Goal: Task Accomplishment & Management: Complete application form

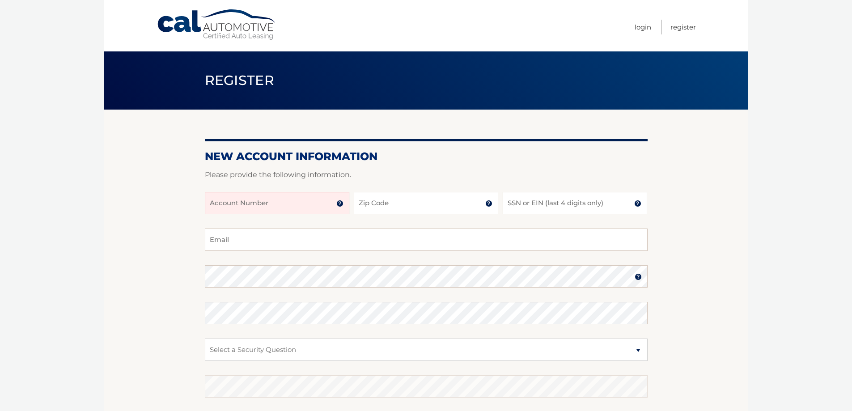
click at [255, 206] on input "Account Number" at bounding box center [277, 203] width 144 height 22
paste input "44456022312"
type input "44456022312"
click at [383, 202] on input "Zip Code" at bounding box center [426, 203] width 144 height 22
type input "07755"
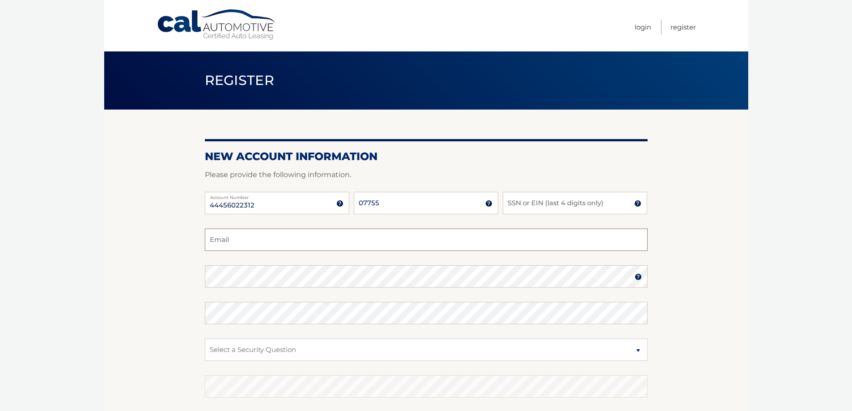
type input "[EMAIL_ADDRESS][DOMAIN_NAME]"
click at [532, 211] on input "SSN or EIN (last 4 digits only)" at bounding box center [574, 203] width 144 height 22
type input "7442"
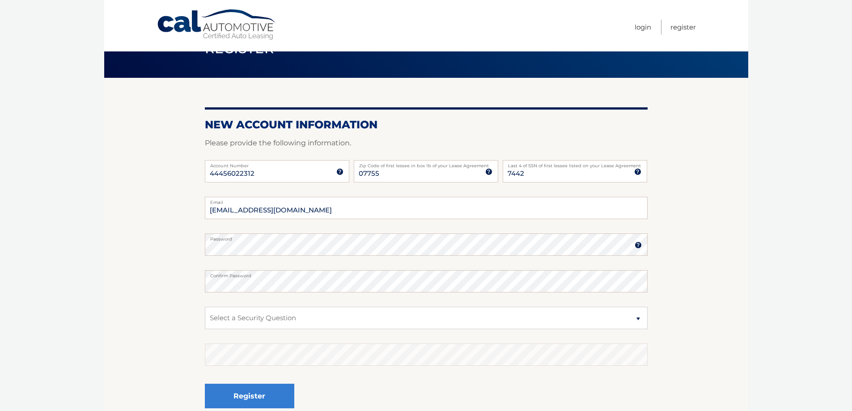
scroll to position [45, 0]
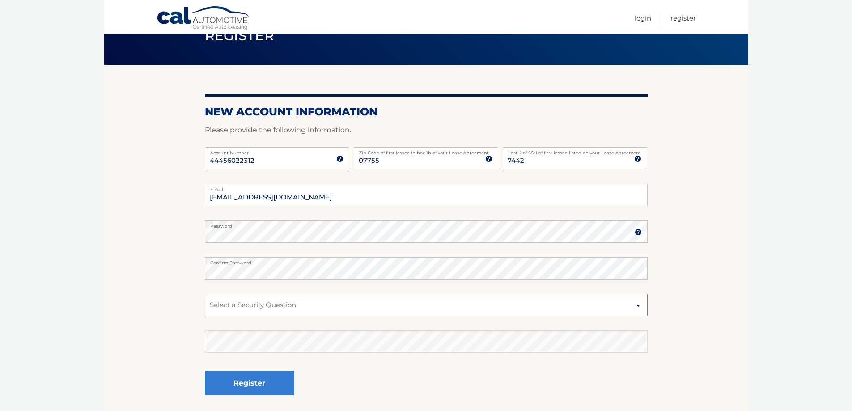
click at [638, 307] on select "Select a Security Question What was the name of your elementary school? What is…" at bounding box center [426, 305] width 443 height 22
select select "2"
click at [205, 294] on select "Select a Security Question What was the name of your elementary school? What is…" at bounding box center [426, 305] width 443 height 22
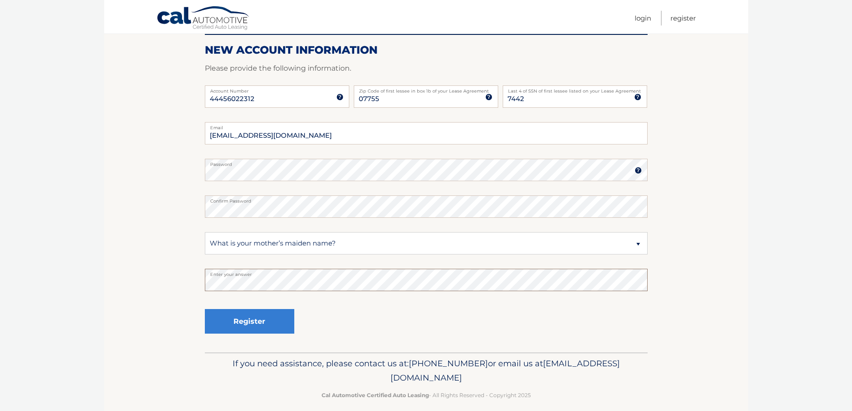
scroll to position [116, 0]
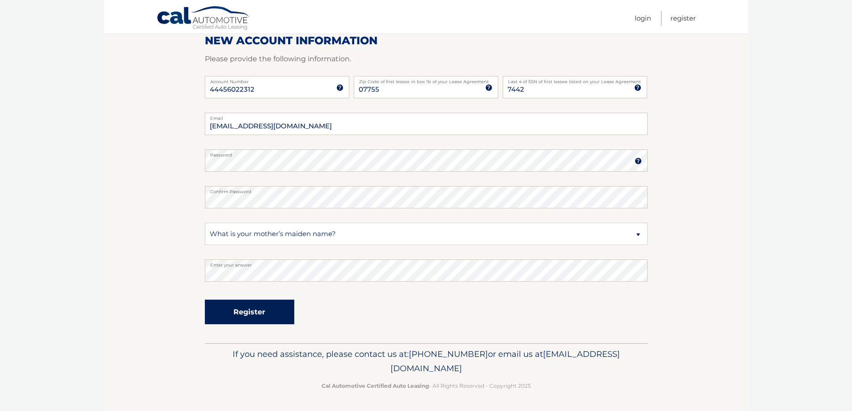
click at [274, 318] on button "Register" at bounding box center [249, 312] width 89 height 25
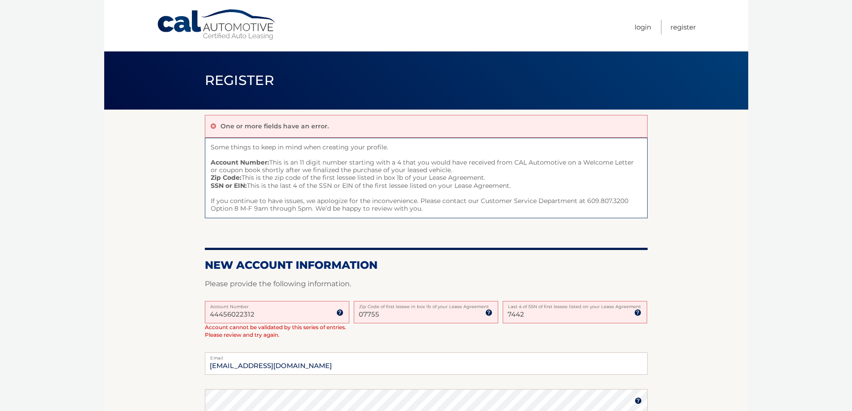
click at [340, 313] on img at bounding box center [339, 312] width 7 height 7
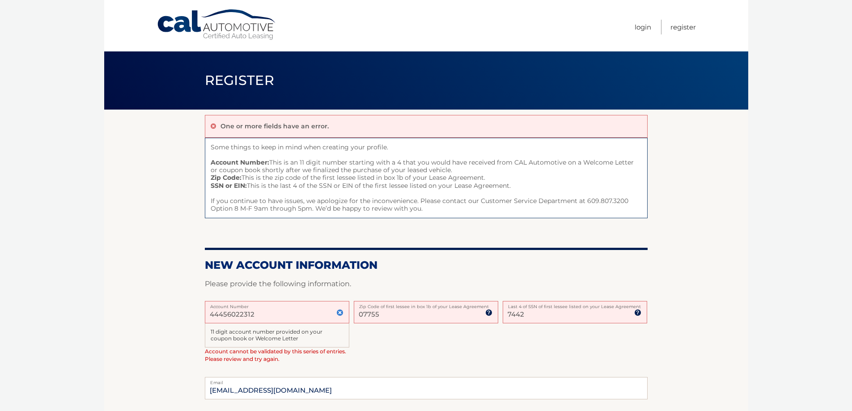
click at [300, 313] on input "44456022312" at bounding box center [277, 312] width 144 height 22
click at [338, 314] on img at bounding box center [339, 312] width 7 height 7
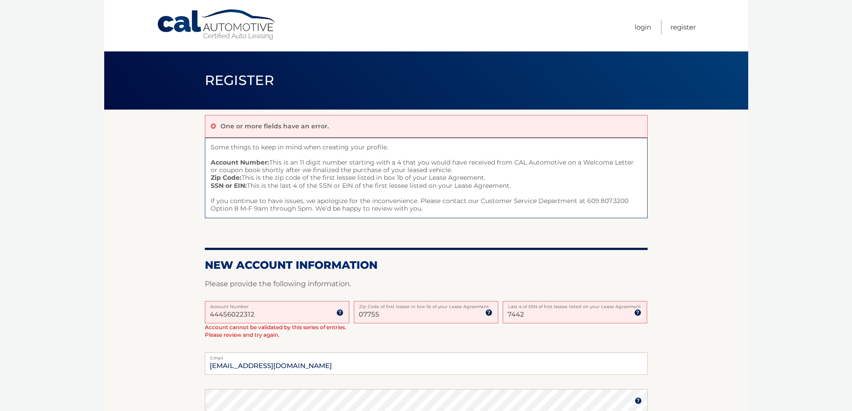
click at [338, 314] on img at bounding box center [339, 312] width 7 height 7
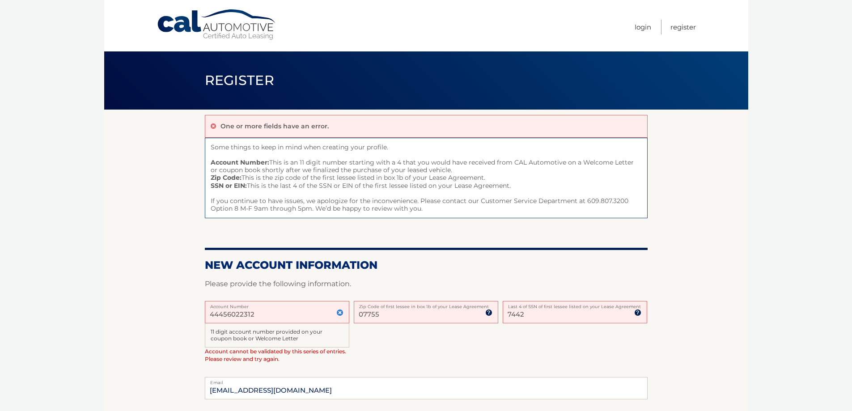
click at [318, 312] on input "44456022312" at bounding box center [277, 312] width 144 height 22
type input "4"
type input "44456022312"
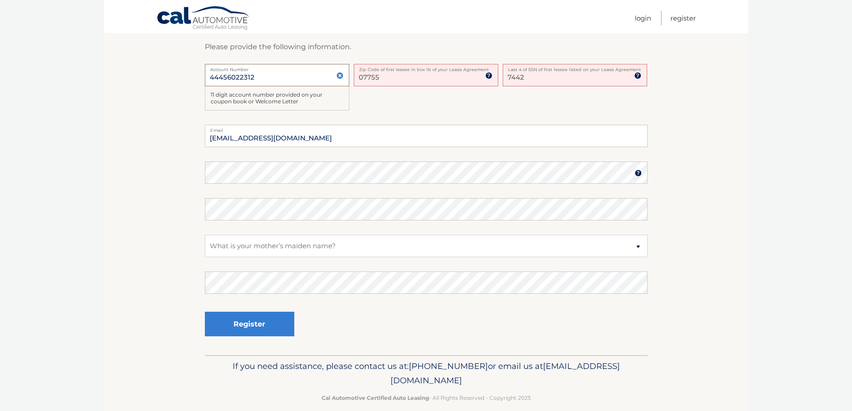
scroll to position [249, 0]
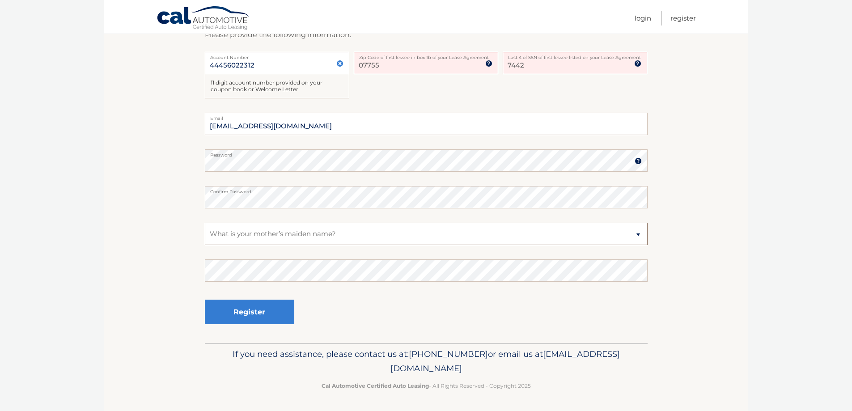
click at [360, 236] on select "Select a Security Question What was the name of your elementary school? What is…" at bounding box center [426, 234] width 443 height 22
click at [278, 312] on button "Register" at bounding box center [249, 312] width 89 height 25
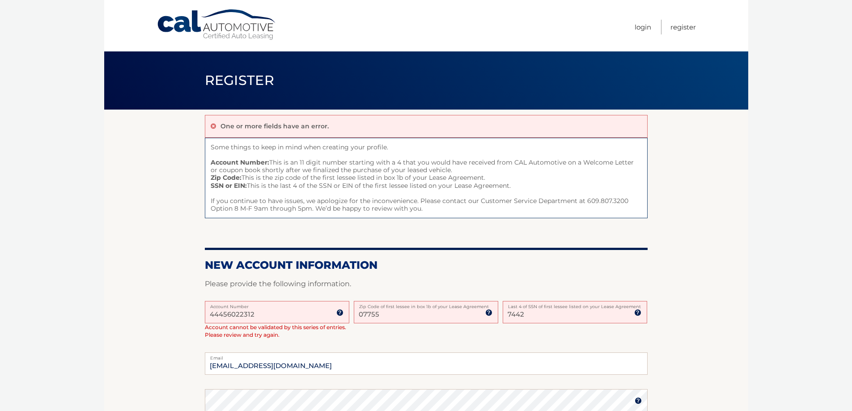
click at [222, 316] on input "44456022312" at bounding box center [277, 312] width 144 height 22
click at [235, 318] on input "44456022312" at bounding box center [277, 312] width 144 height 22
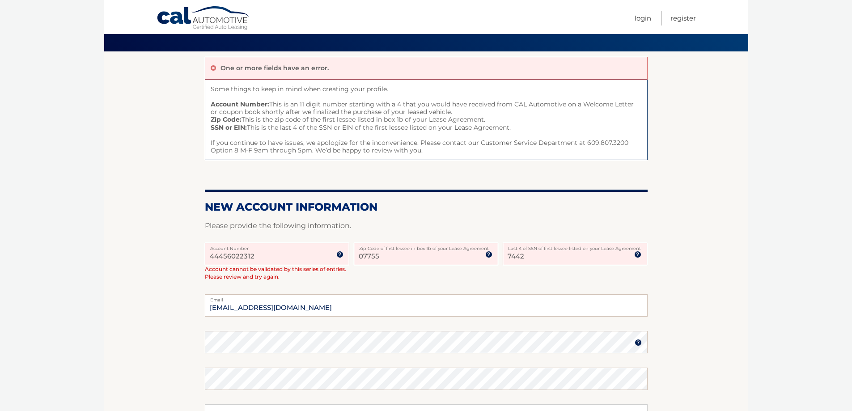
scroll to position [45, 0]
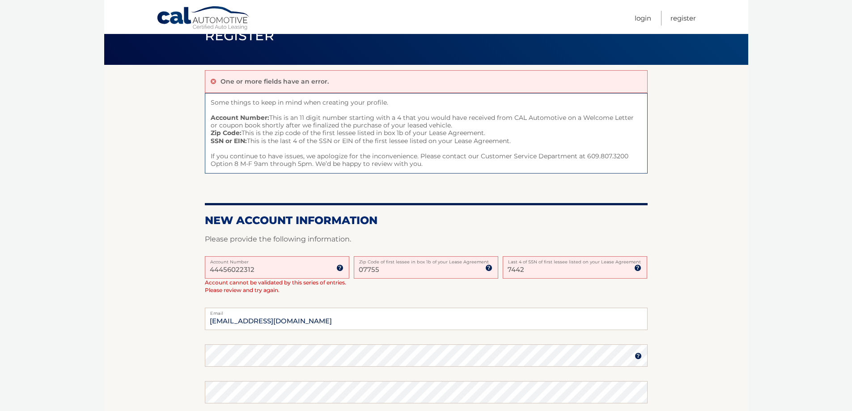
click at [425, 271] on input "07755" at bounding box center [426, 267] width 144 height 22
type input "0"
type input "08701"
click at [528, 274] on input "7442" at bounding box center [574, 267] width 144 height 22
type input "7"
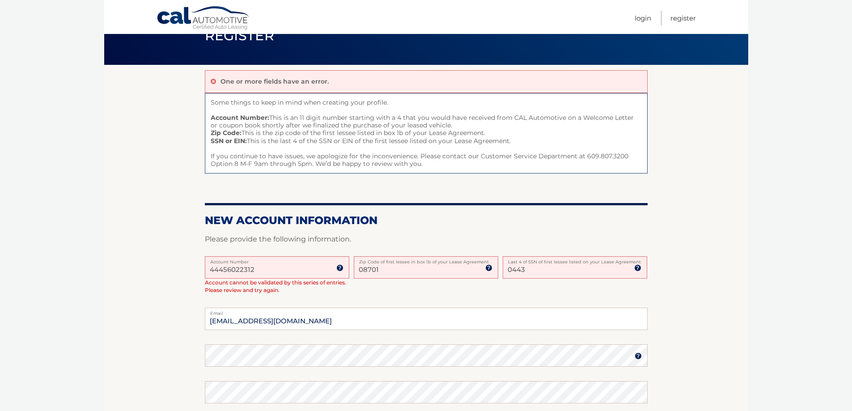
type input "0443"
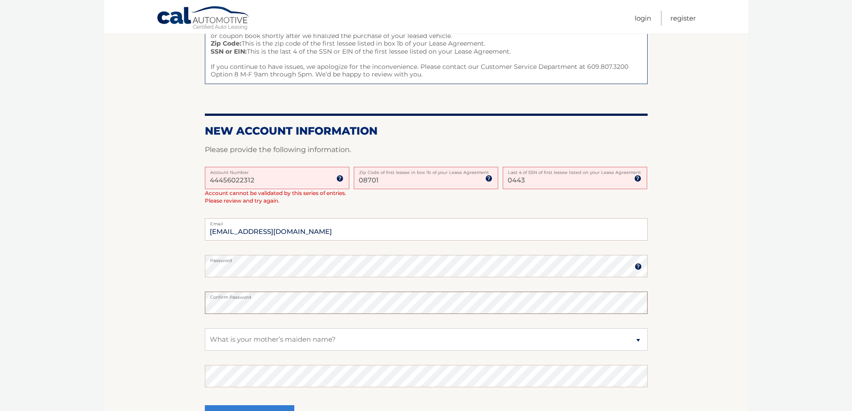
scroll to position [179, 0]
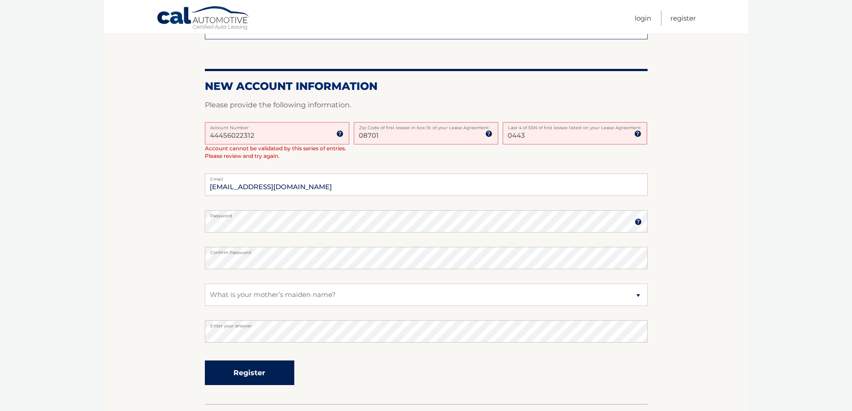
click at [283, 372] on button "Register" at bounding box center [249, 372] width 89 height 25
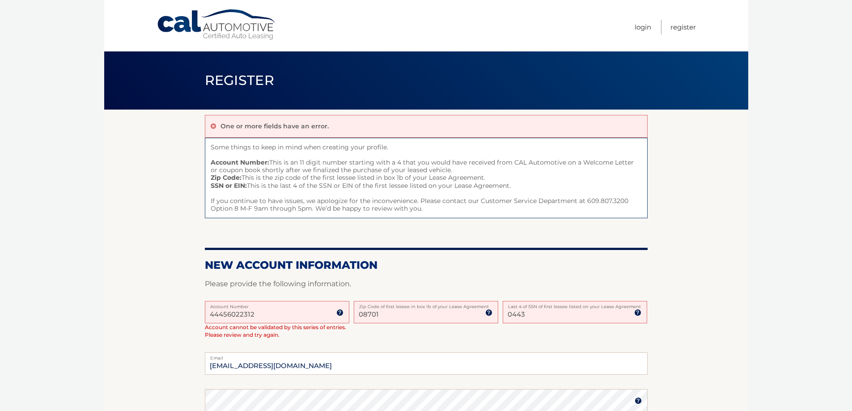
click at [384, 315] on input "08701" at bounding box center [426, 312] width 144 height 22
type input "0"
type input "07755"
click at [530, 316] on input "0443" at bounding box center [574, 312] width 144 height 22
type input "0"
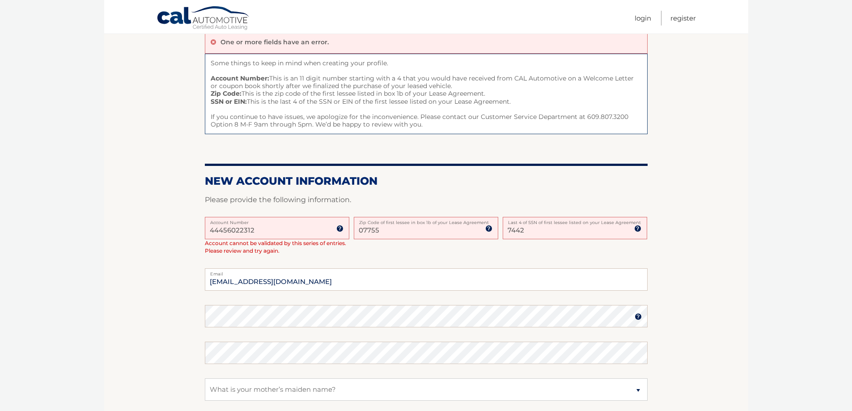
scroll to position [89, 0]
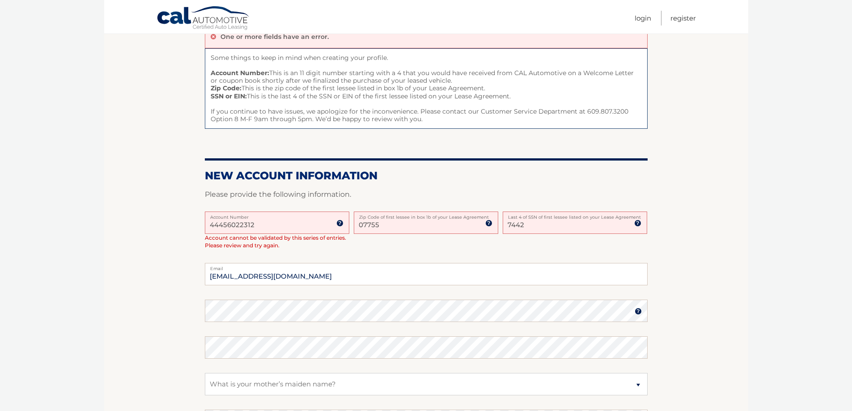
type input "7442"
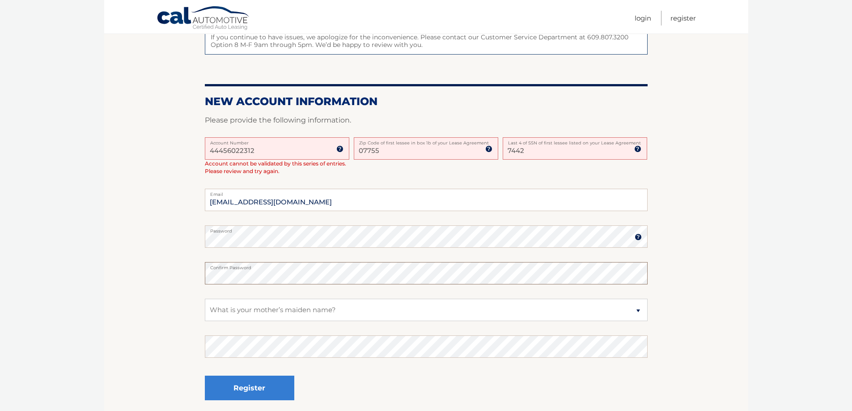
scroll to position [179, 0]
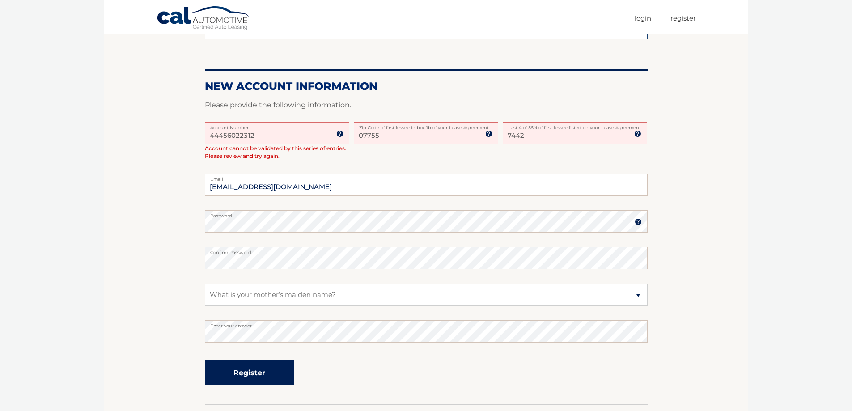
click at [279, 372] on button "Register" at bounding box center [249, 372] width 89 height 25
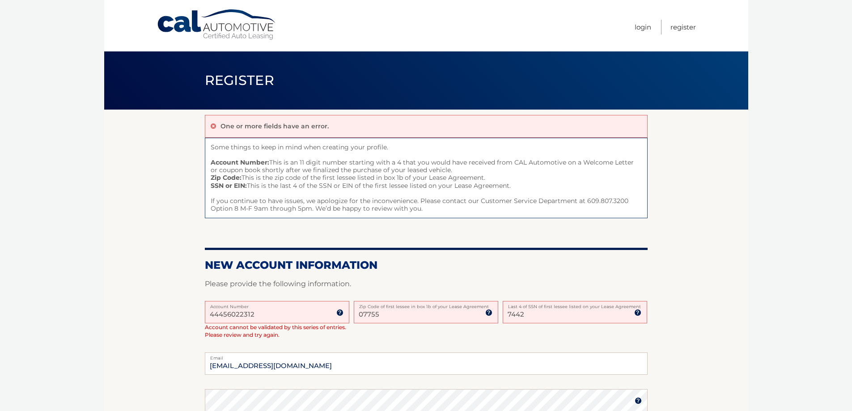
drag, startPoint x: 287, startPoint y: 336, endPoint x: 205, endPoint y: 325, distance: 83.0
click at [205, 325] on div "44456022312 Account Number 11 digit account number provided on your coupon book…" at bounding box center [277, 320] width 144 height 38
drag, startPoint x: 192, startPoint y: 325, endPoint x: 288, endPoint y: 344, distance: 98.1
click at [288, 344] on div "44456022312 Account Number 11 digit account number provided on your coupon book…" at bounding box center [426, 327] width 443 height 52
drag, startPoint x: 287, startPoint y: 337, endPoint x: 205, endPoint y: 326, distance: 82.1
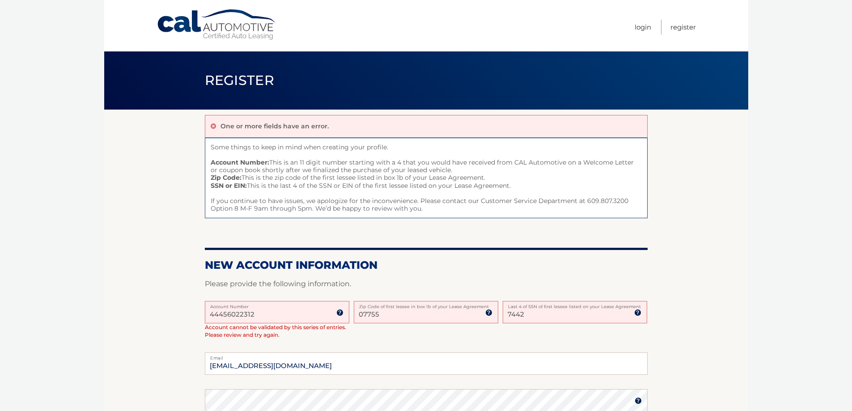
click at [205, 326] on div "44456022312 Account Number 11 digit account number provided on your coupon book…" at bounding box center [277, 320] width 144 height 38
copy span "Account cannot be validated by this series of entries. Please review and try ag…"
click at [307, 340] on div "44456022312 Account Number 11 digit account number provided on your coupon book…" at bounding box center [426, 327] width 443 height 52
